Goal: Task Accomplishment & Management: Use online tool/utility

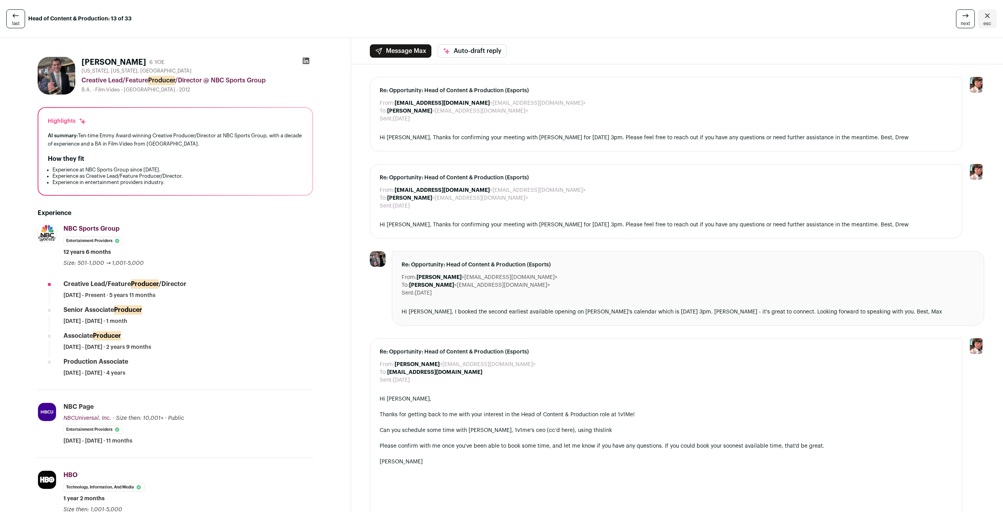
click at [308, 60] on icon at bounding box center [306, 61] width 7 height 7
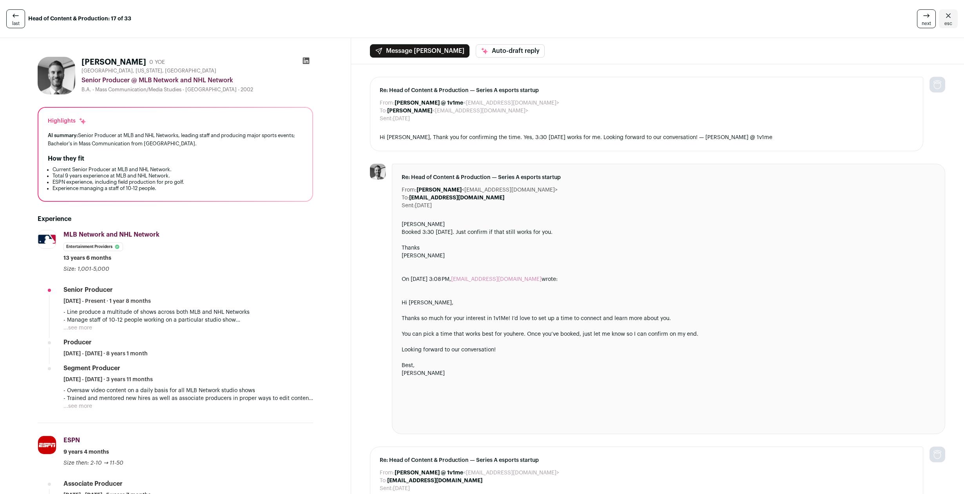
click at [88, 329] on button "...see more" at bounding box center [77, 328] width 29 height 8
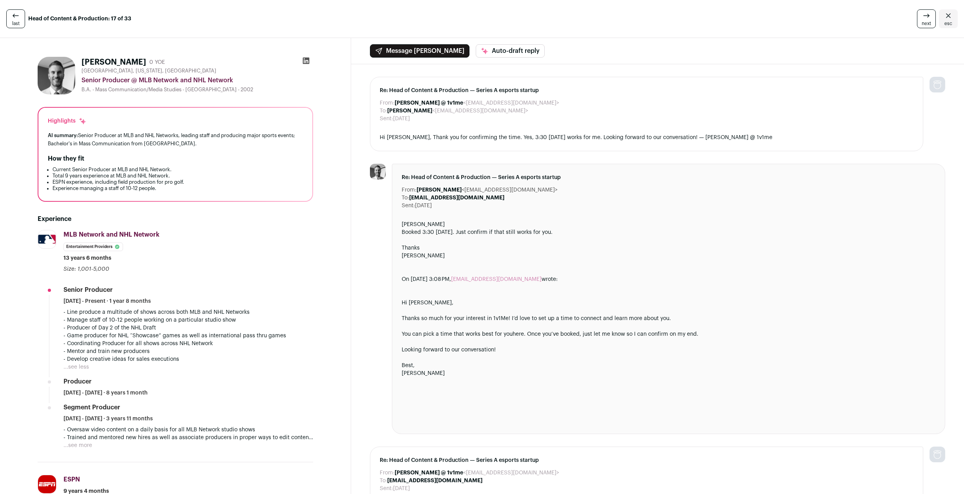
click at [305, 60] on icon at bounding box center [306, 61] width 7 height 7
